Goal: Task Accomplishment & Management: Manage account settings

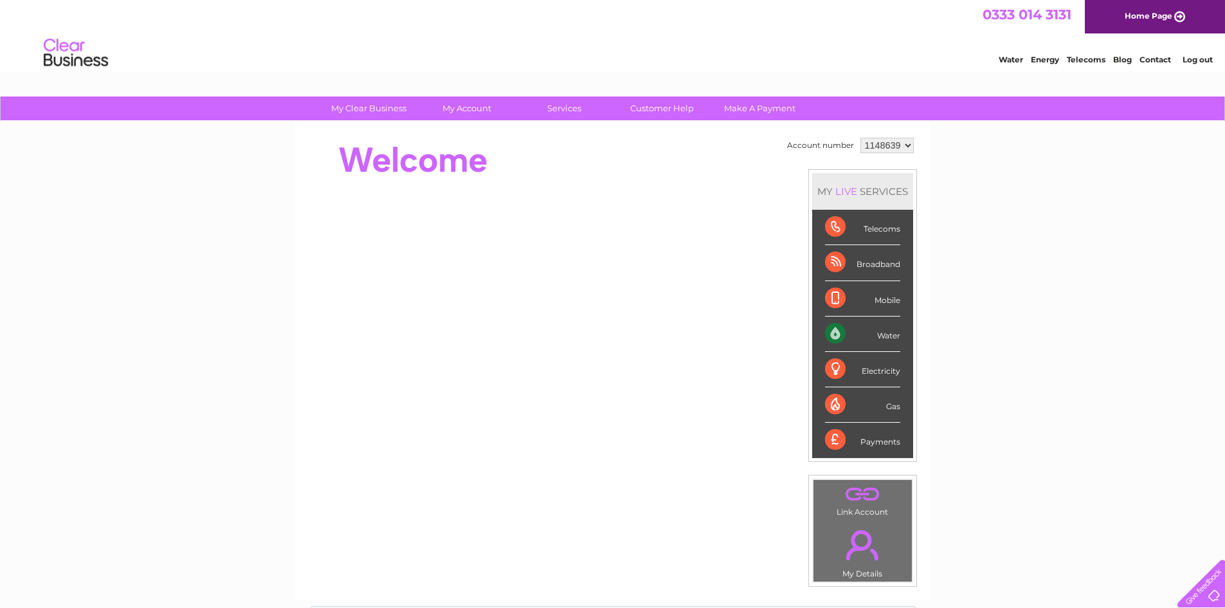
click at [1151, 58] on link "Contact" at bounding box center [1156, 60] width 32 height 10
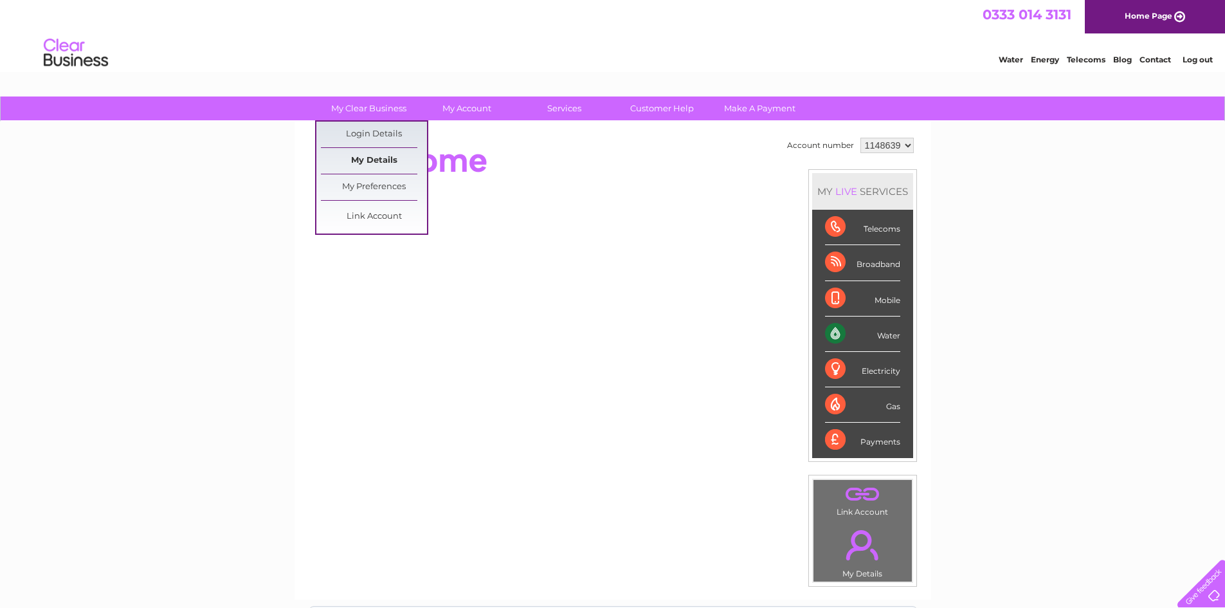
click at [369, 162] on link "My Details" at bounding box center [374, 161] width 106 height 26
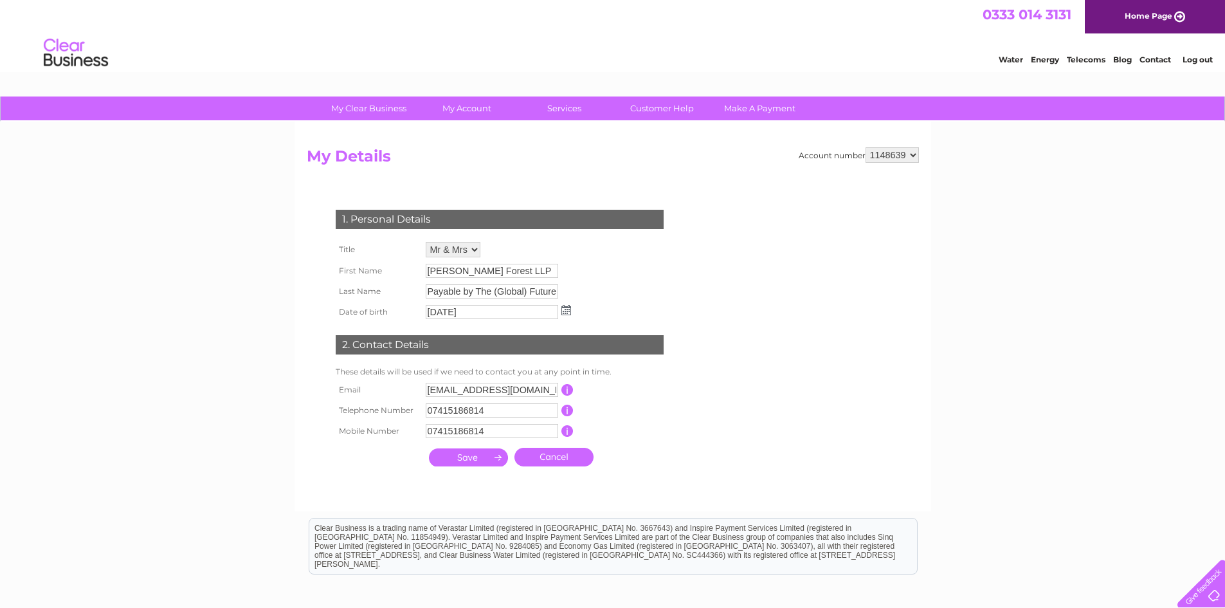
click at [474, 248] on select "Mr Mrs Ms Miss Dr Rev Prof Other Mr & Mrs" at bounding box center [453, 249] width 55 height 15
click at [474, 248] on select "Mr Mrs Ms Miss Dr Rev Prof Other Mr & Mrs" at bounding box center [454, 250] width 56 height 17
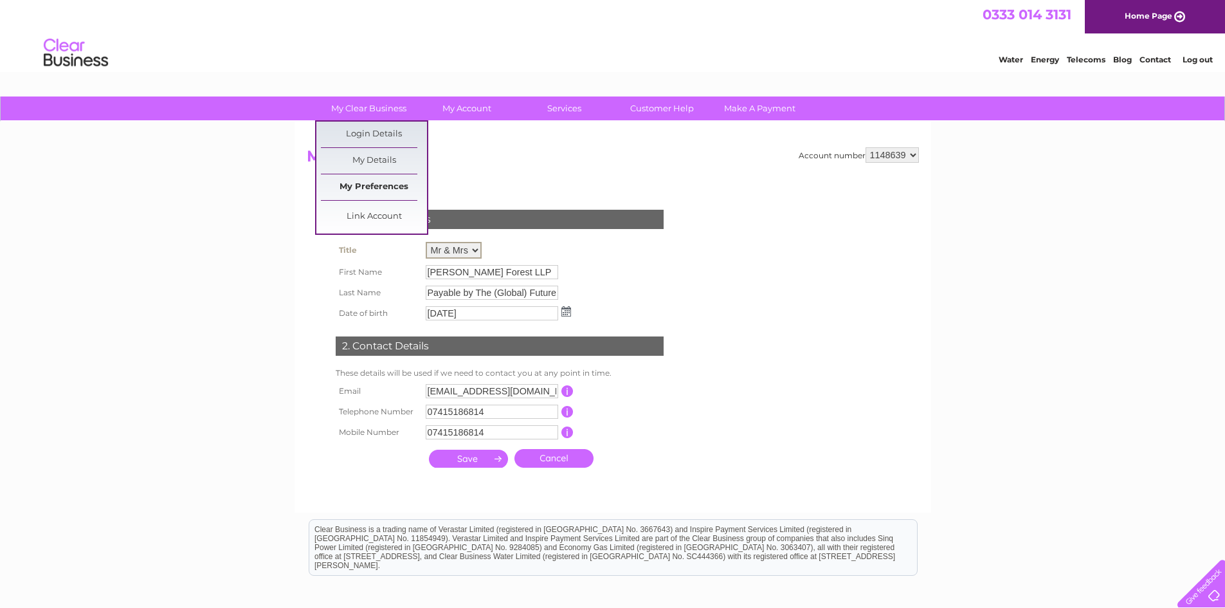
click at [390, 185] on link "My Preferences" at bounding box center [374, 187] width 106 height 26
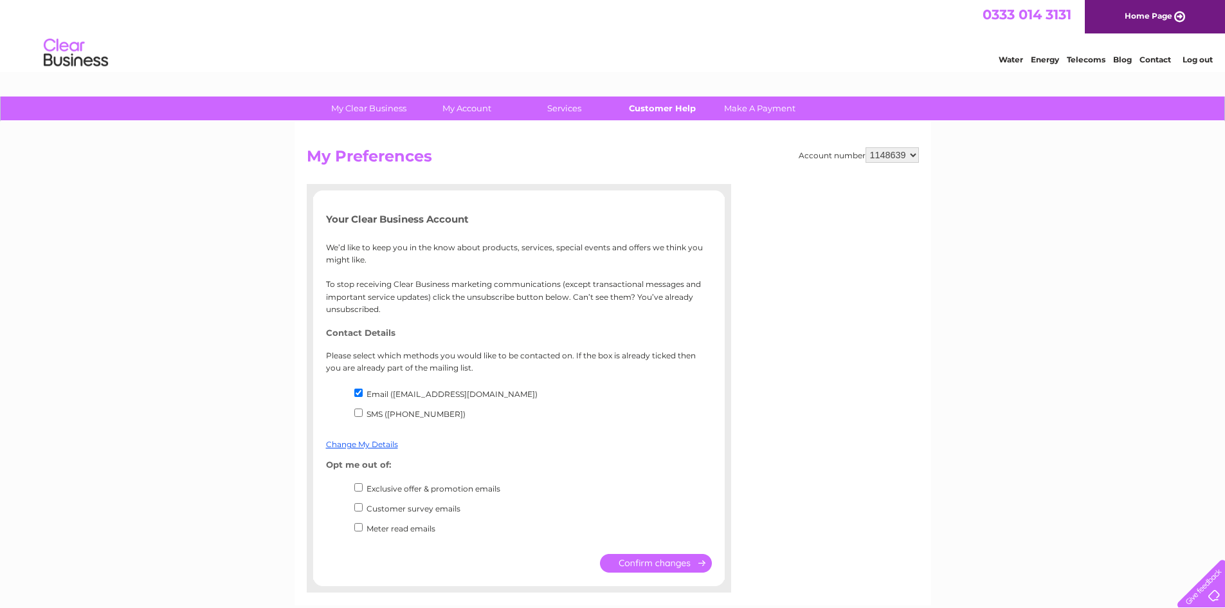
click at [679, 108] on link "Customer Help" at bounding box center [662, 108] width 106 height 24
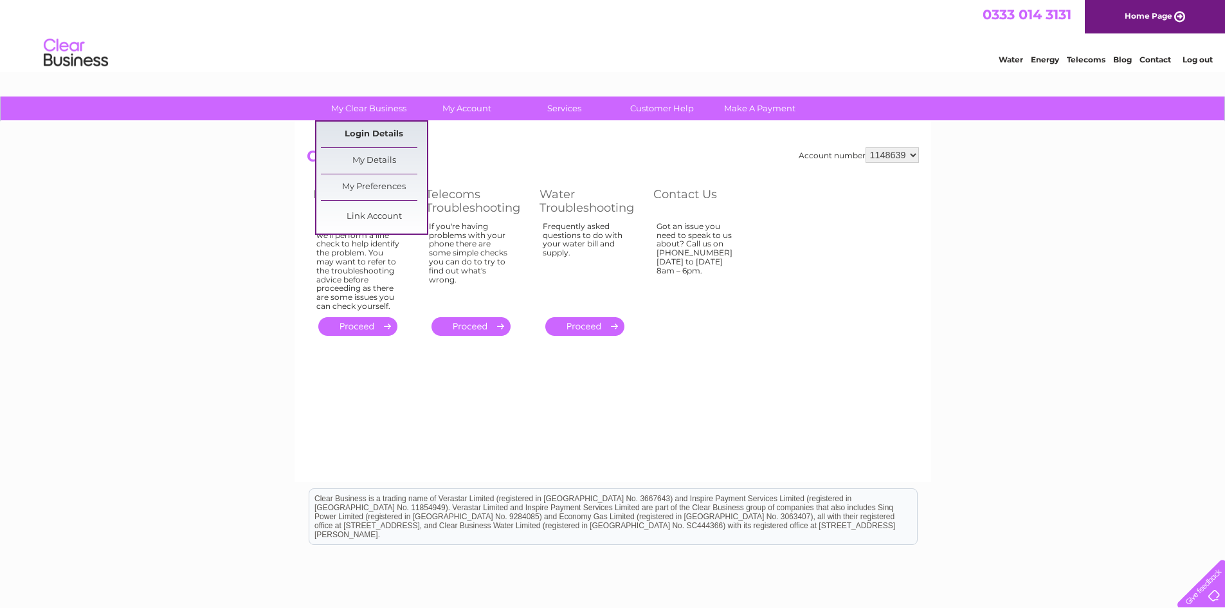
click at [377, 129] on link "Login Details" at bounding box center [374, 135] width 106 height 26
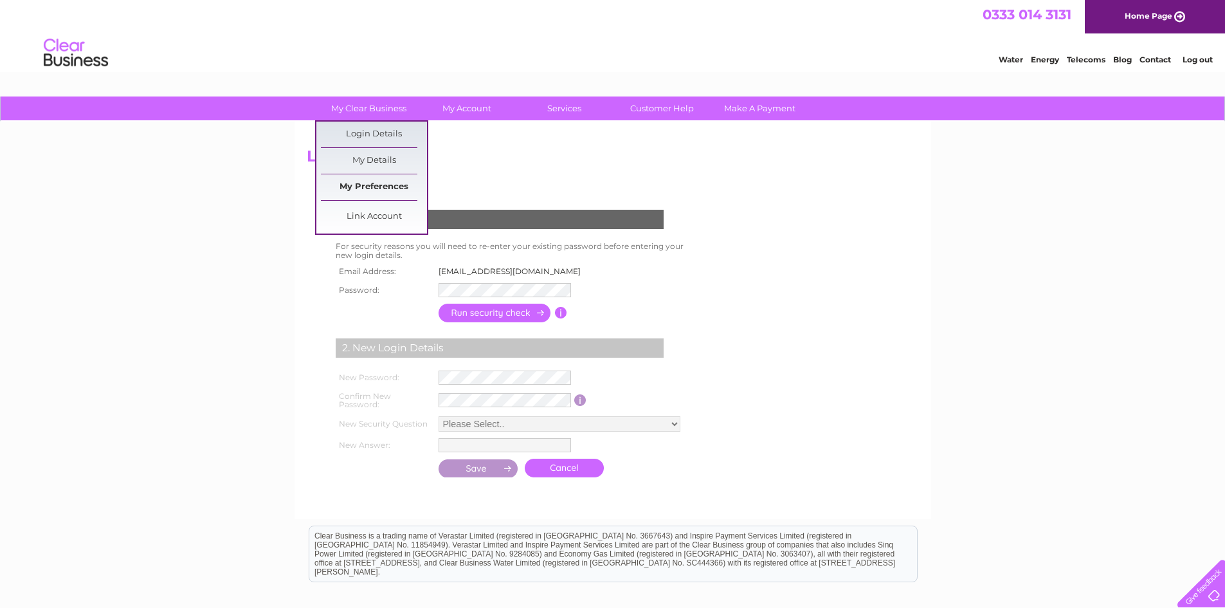
click at [375, 190] on link "My Preferences" at bounding box center [374, 187] width 106 height 26
